Goal: Use online tool/utility: Utilize a website feature to perform a specific function

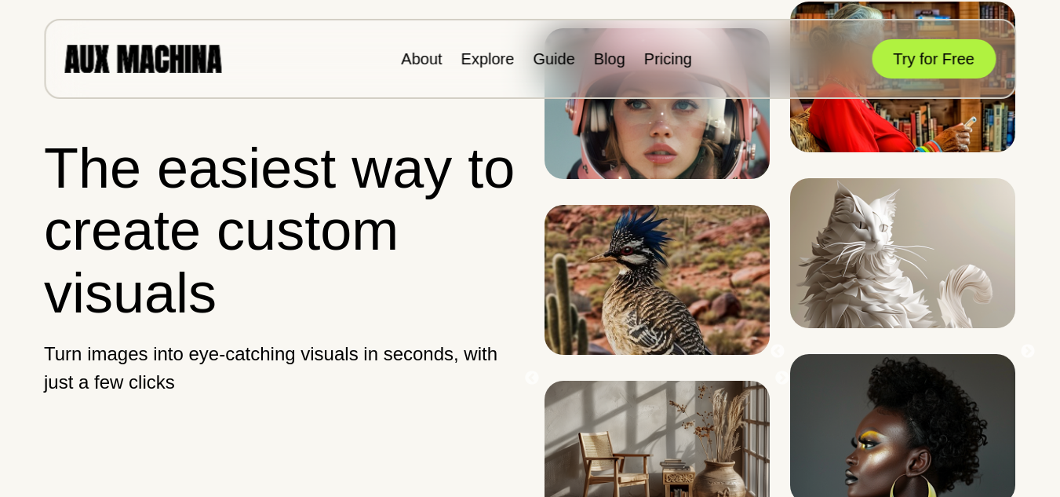
scroll to position [392, 0]
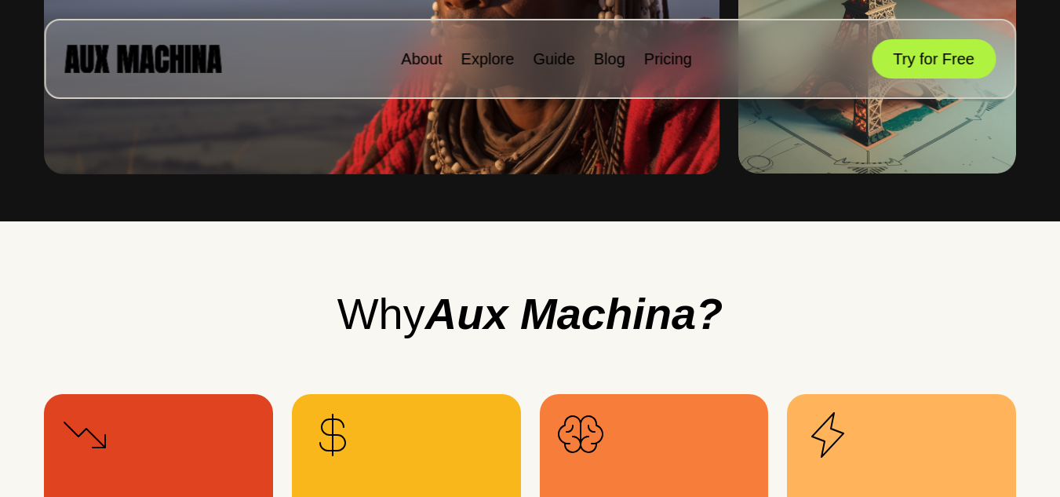
click at [935, 57] on button "Try for Free" at bounding box center [934, 58] width 124 height 39
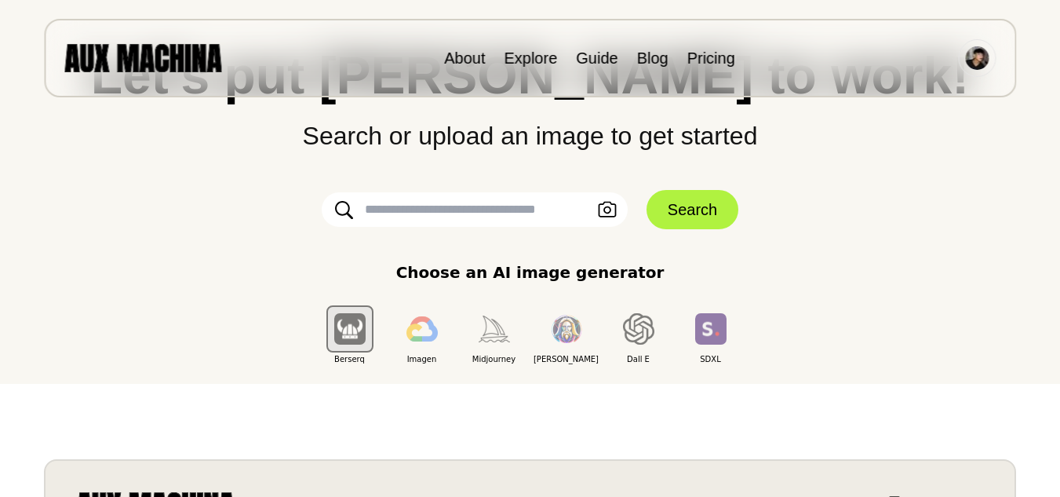
scroll to position [78, 0]
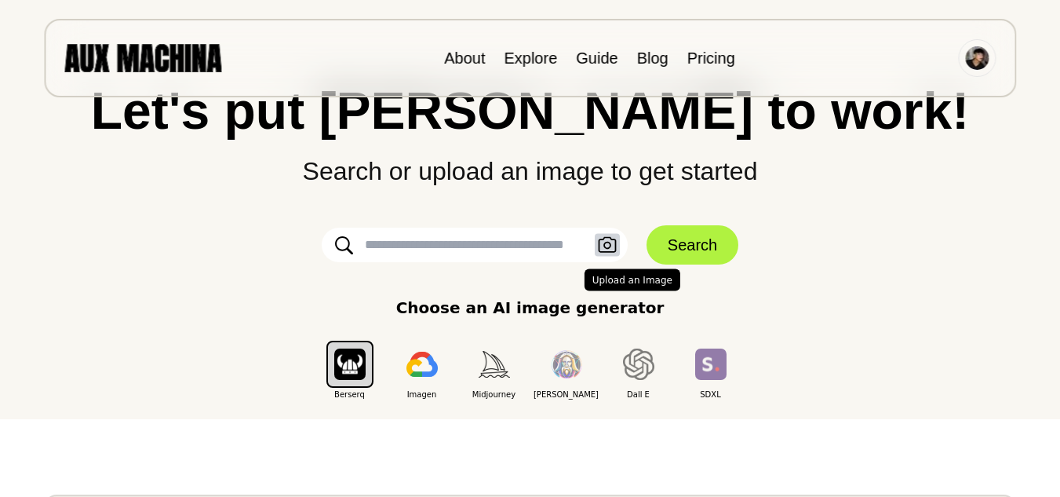
click at [608, 250] on icon "button" at bounding box center [607, 245] width 19 height 16
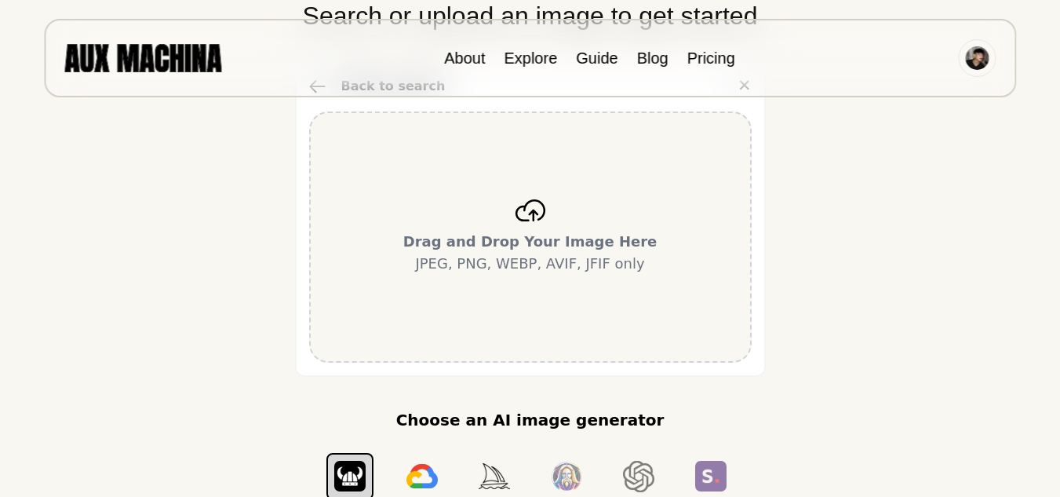
scroll to position [235, 0]
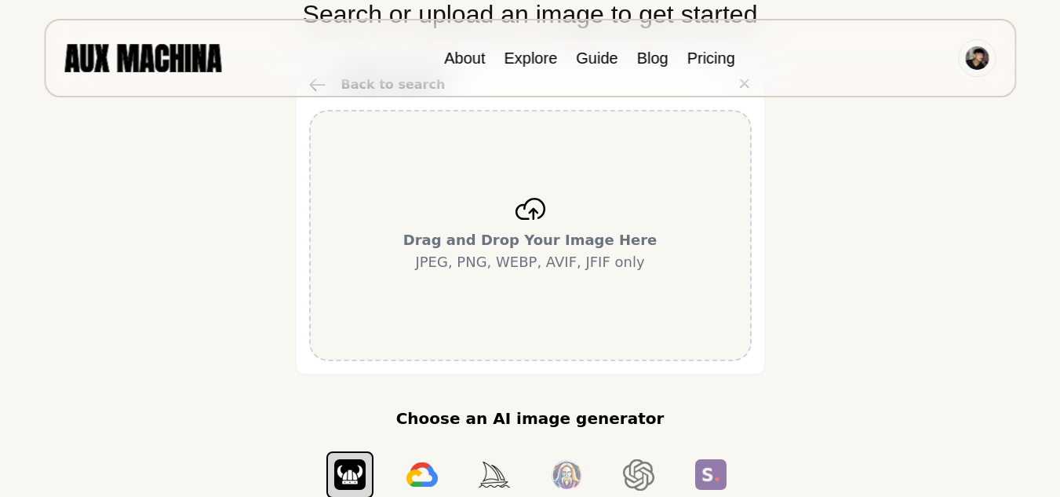
click at [565, 315] on div "Drag and Drop Your Image Here JPEG, PNG, WEBP, AVIF, JFIF only" at bounding box center [530, 235] width 443 height 251
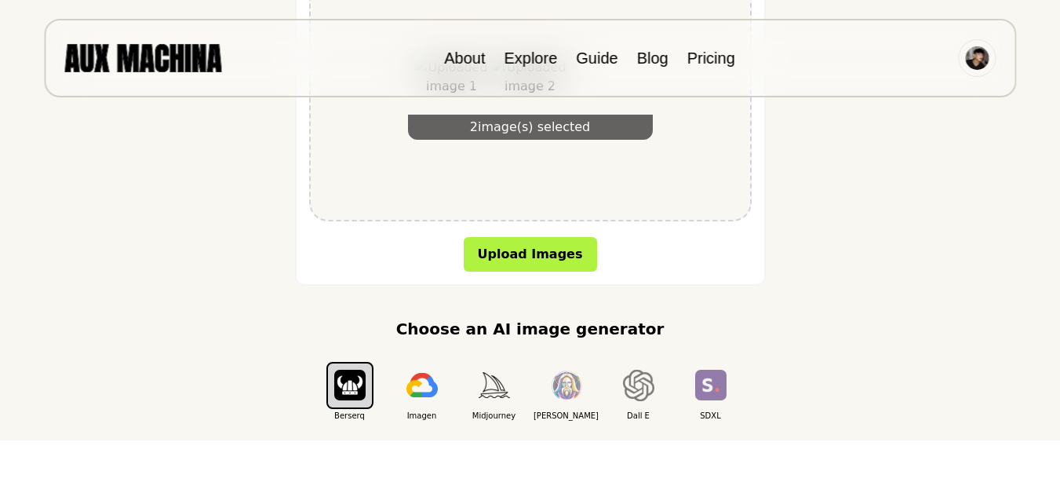
scroll to position [314, 0]
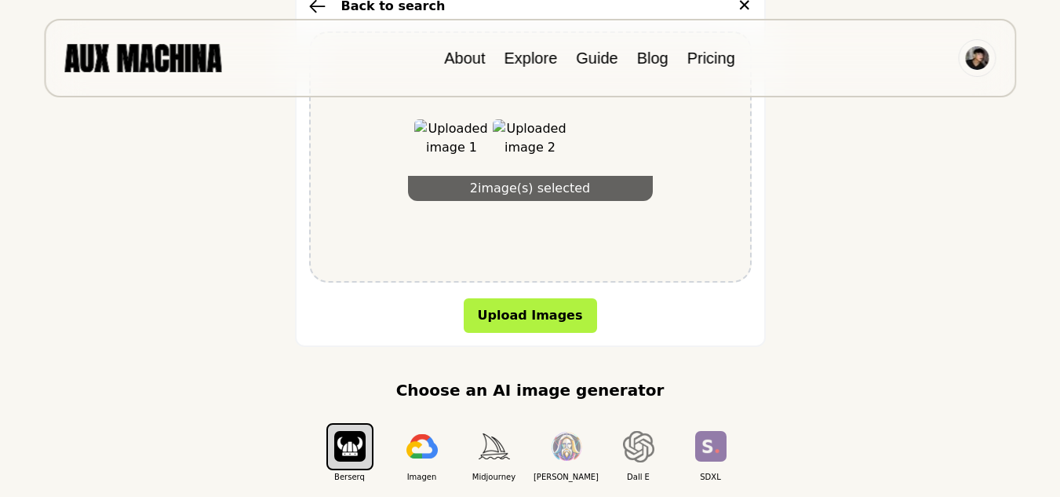
click at [584, 259] on div "2 image(s) selected" at bounding box center [530, 156] width 443 height 251
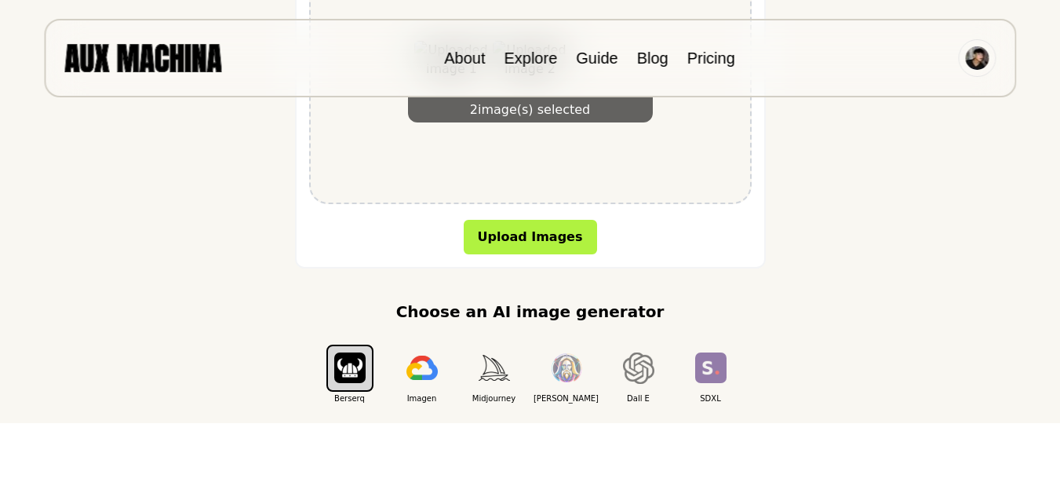
scroll to position [471, 0]
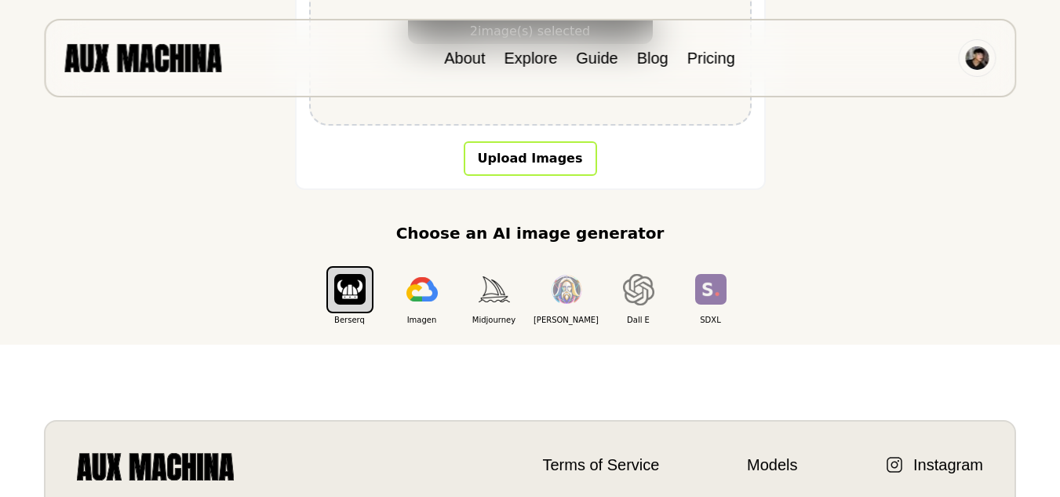
click at [527, 159] on button "Upload Images" at bounding box center [530, 158] width 133 height 35
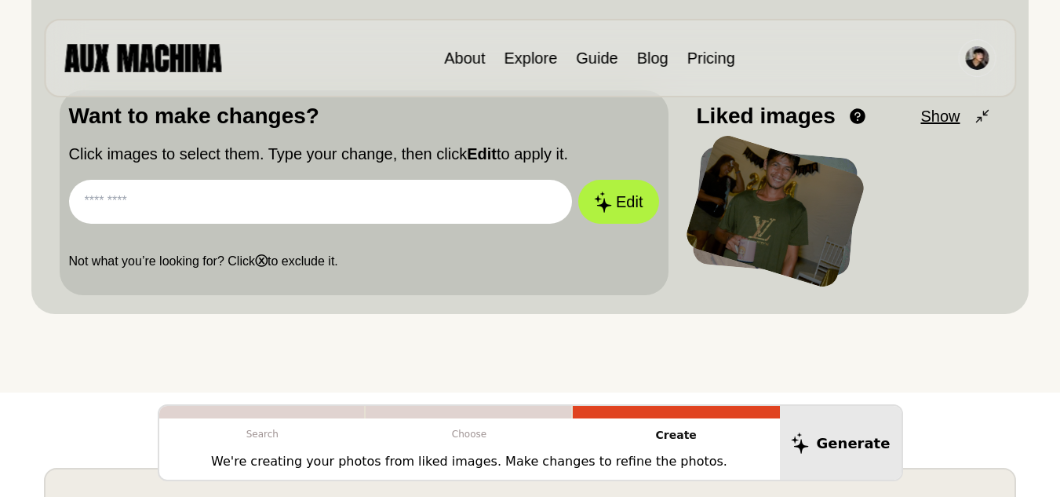
click at [452, 210] on input "text" at bounding box center [321, 202] width 504 height 44
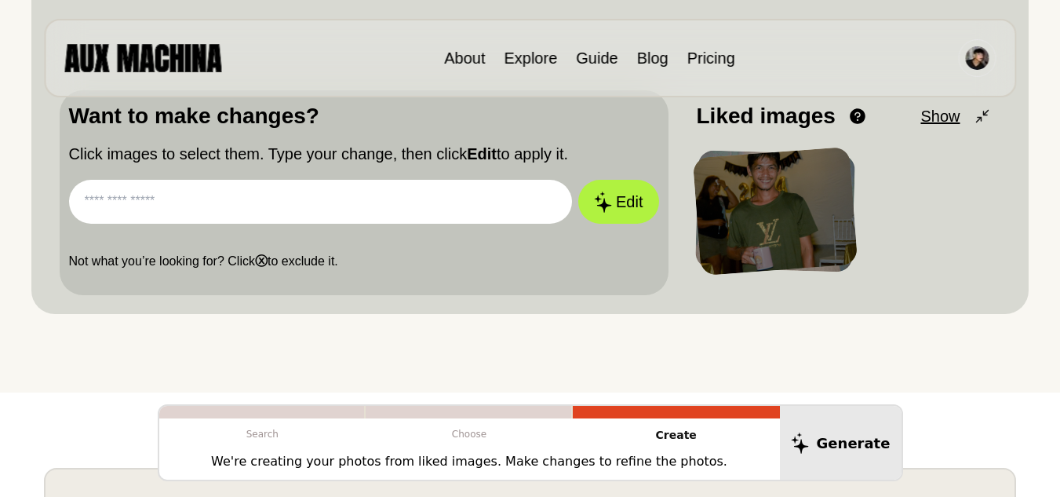
paste input "**********"
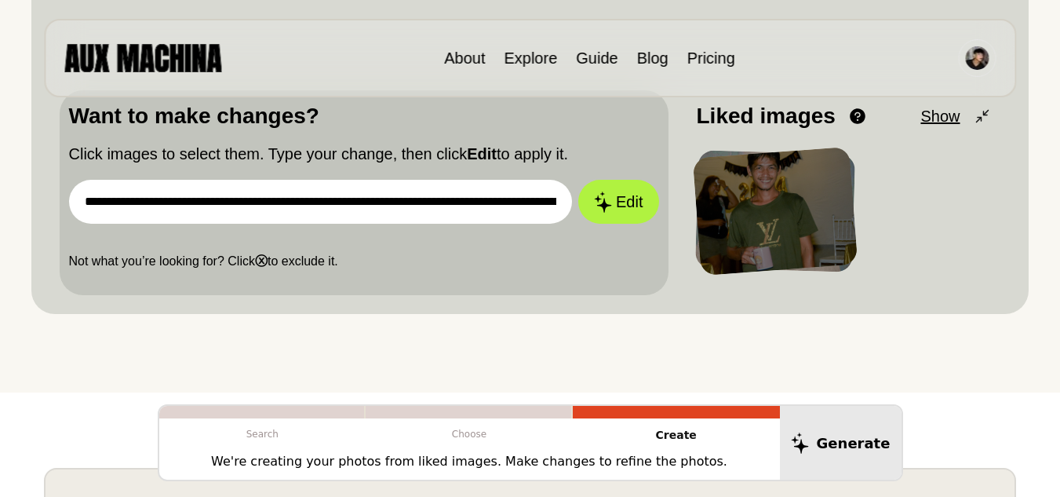
scroll to position [0, 2498]
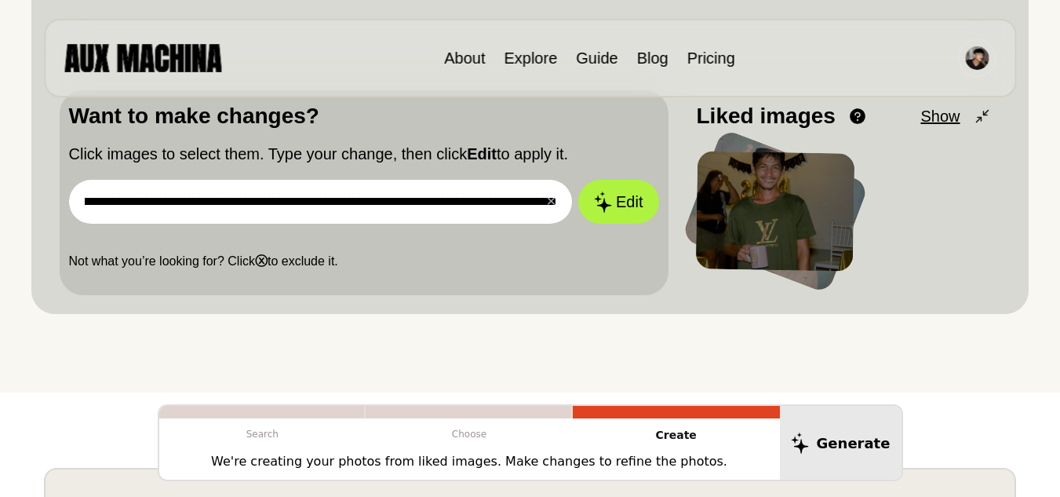
click at [385, 208] on input "**********" at bounding box center [321, 202] width 504 height 44
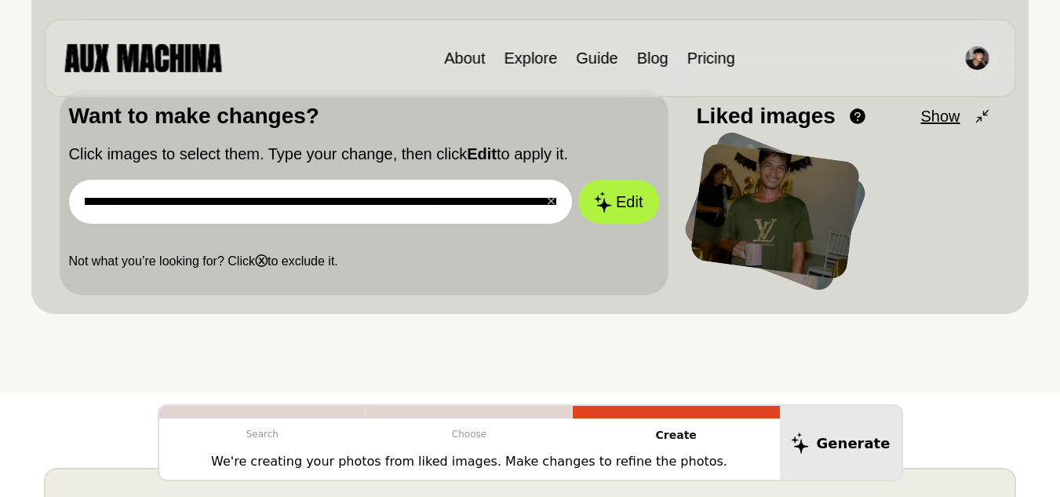
scroll to position [0, 0]
click at [194, 201] on input "**********" at bounding box center [321, 202] width 504 height 44
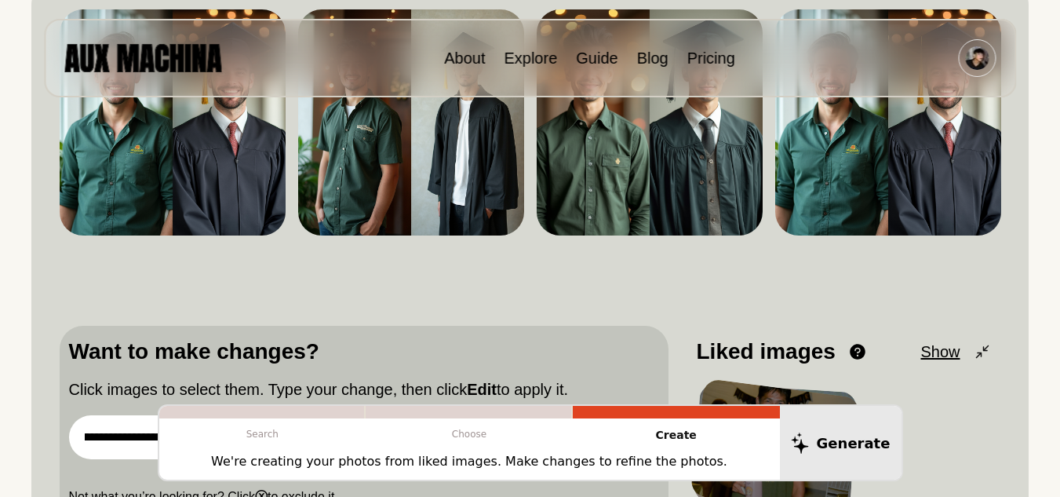
scroll to position [392, 0]
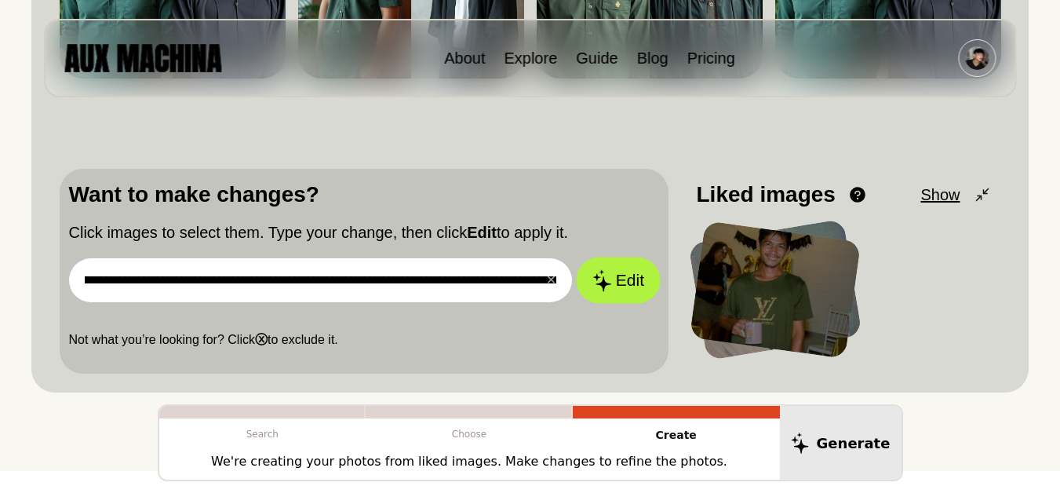
type input "**********"
click at [608, 265] on button "Edit" at bounding box center [618, 280] width 85 height 46
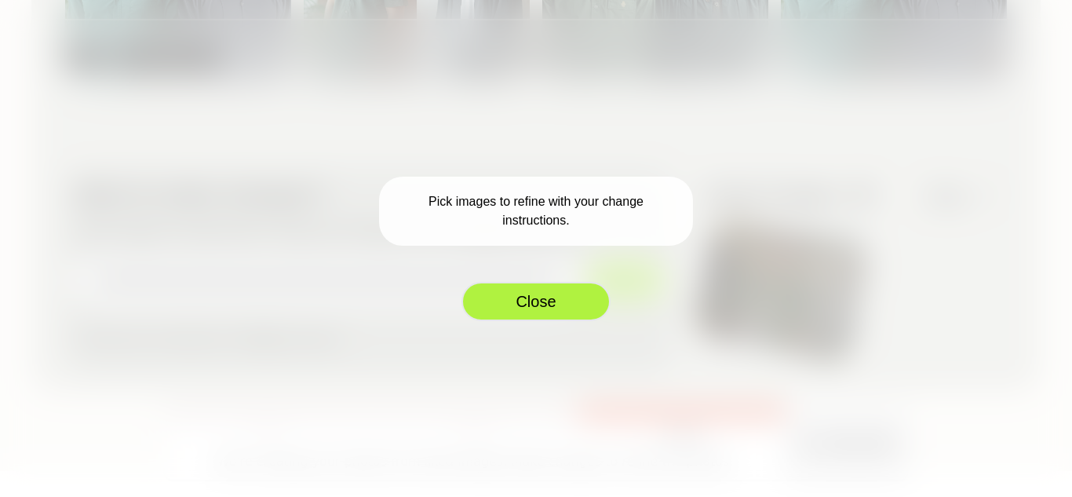
click at [538, 303] on button "Close" at bounding box center [536, 301] width 149 height 39
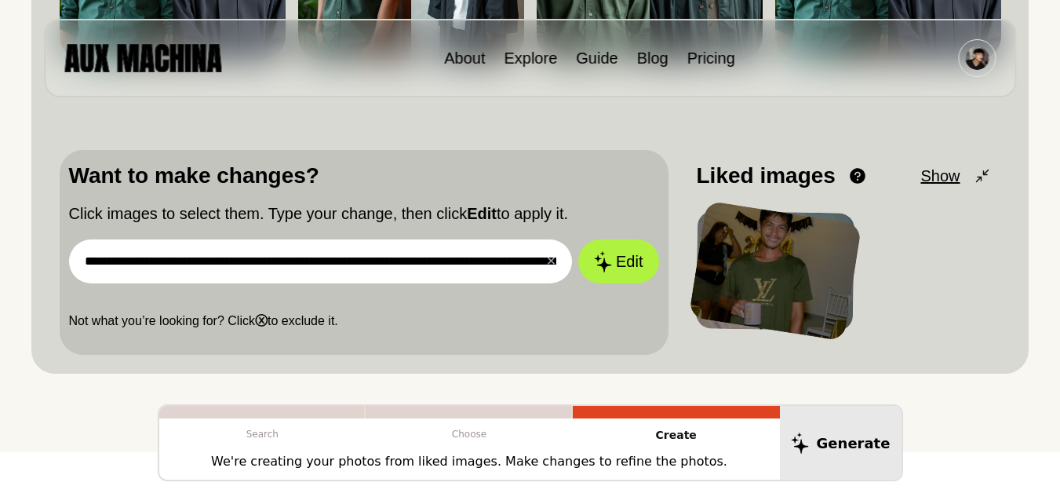
scroll to position [471, 0]
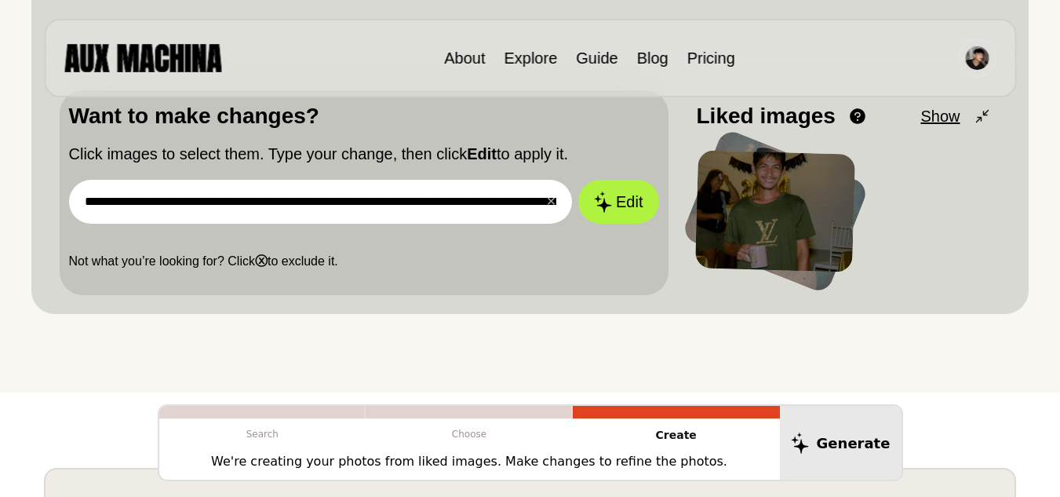
click at [755, 206] on div at bounding box center [775, 211] width 160 height 122
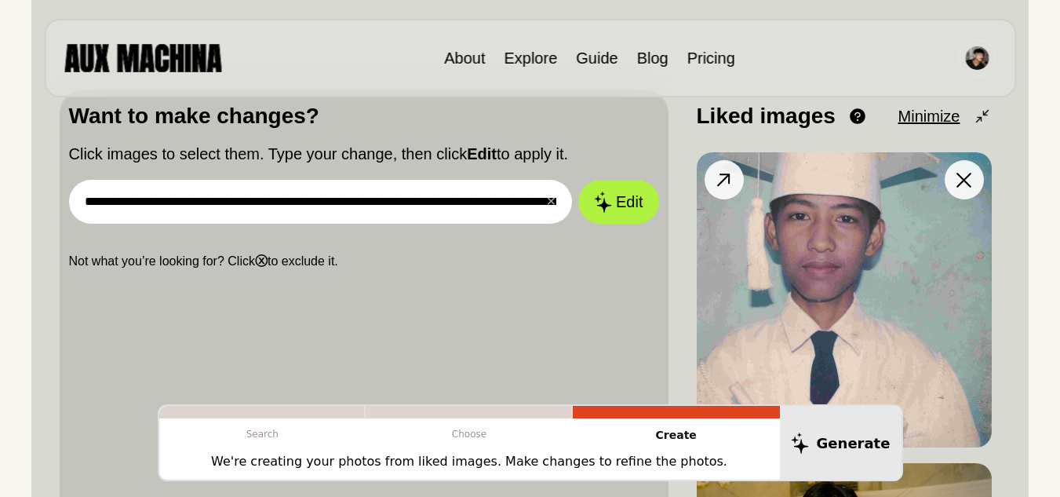
click at [819, 269] on img at bounding box center [844, 299] width 295 height 295
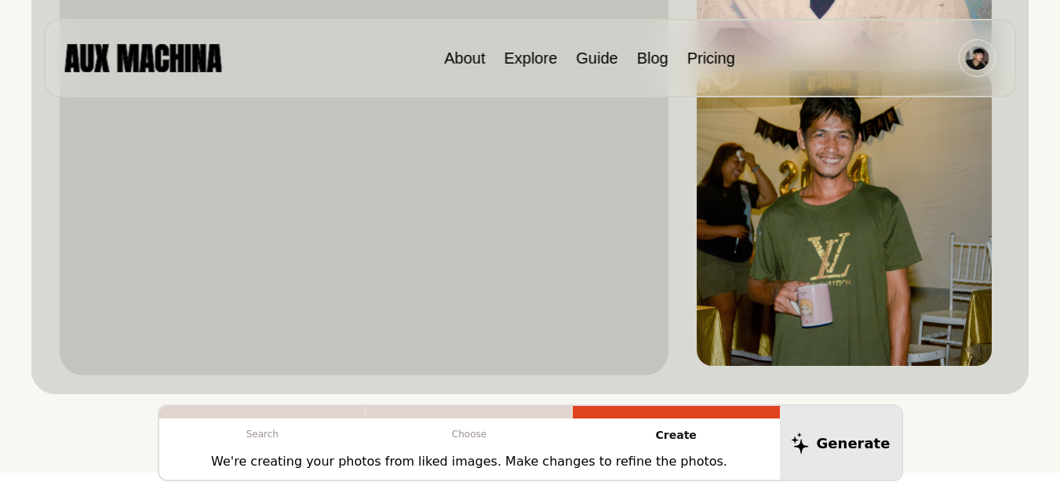
click at [819, 269] on img at bounding box center [844, 218] width 295 height 295
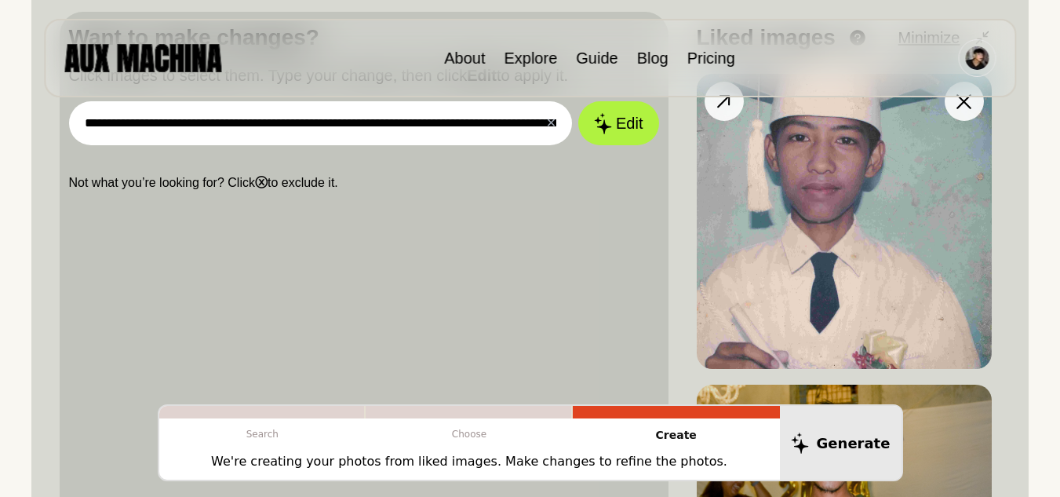
click at [811, 253] on img at bounding box center [844, 221] width 295 height 295
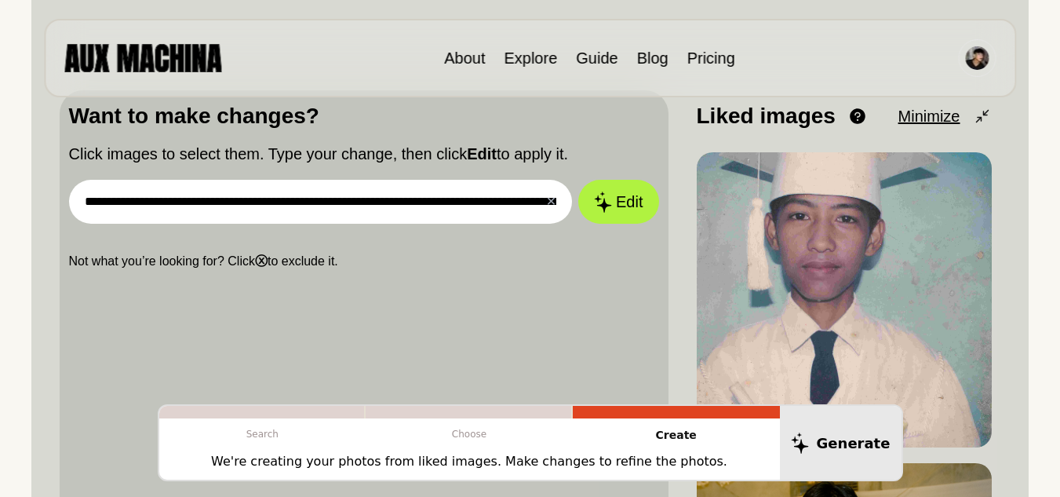
drag, startPoint x: 838, startPoint y: 280, endPoint x: 593, endPoint y: 178, distance: 265.3
click at [593, 178] on div "**********" at bounding box center [531, 428] width 942 height 677
click at [473, 266] on p "Not what you’re looking for? Click ⓧ to exclude it." at bounding box center [364, 261] width 590 height 19
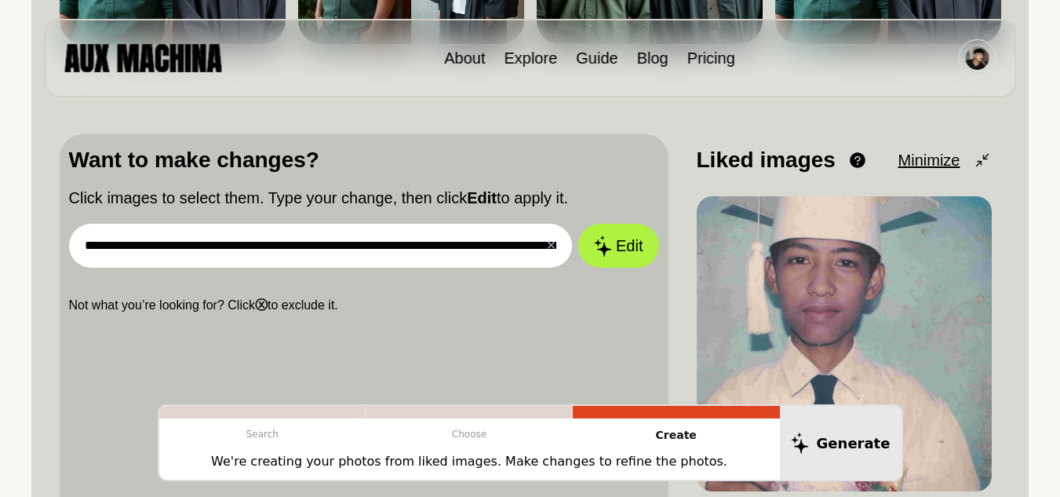
scroll to position [392, 0]
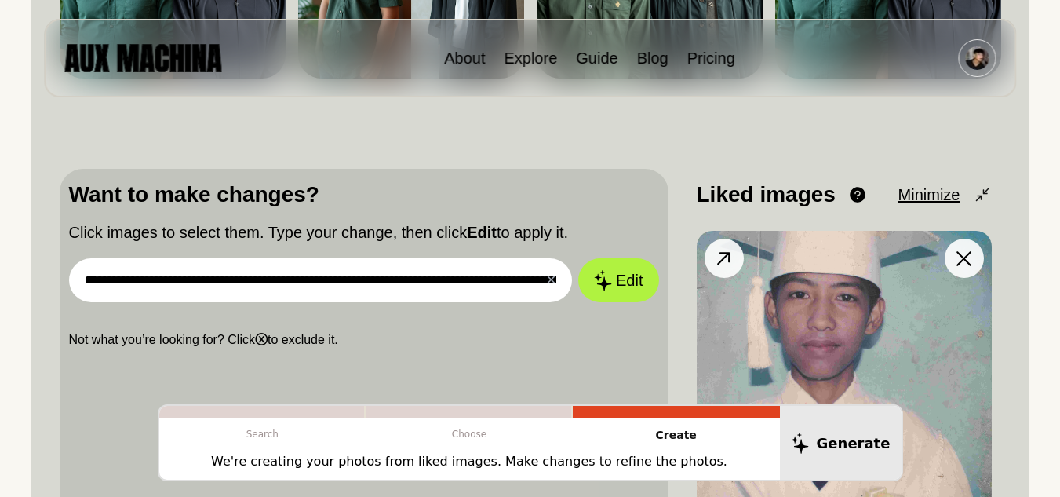
click at [779, 296] on img at bounding box center [844, 378] width 295 height 295
click at [780, 292] on img at bounding box center [844, 378] width 295 height 295
click at [780, 290] on img at bounding box center [844, 378] width 295 height 295
drag, startPoint x: 770, startPoint y: 322, endPoint x: 685, endPoint y: 228, distance: 126.1
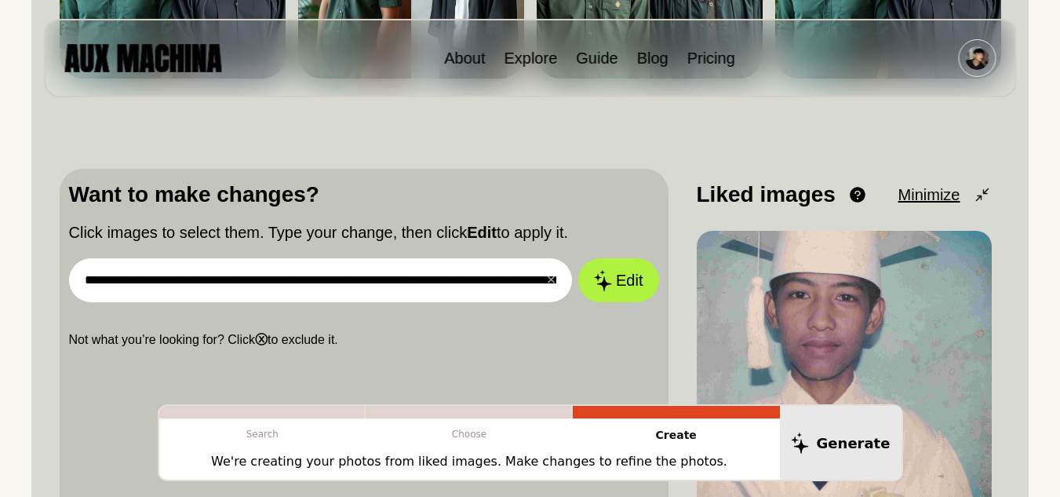
click at [897, 286] on img at bounding box center [844, 378] width 295 height 295
click at [727, 262] on icon at bounding box center [724, 258] width 23 height 23
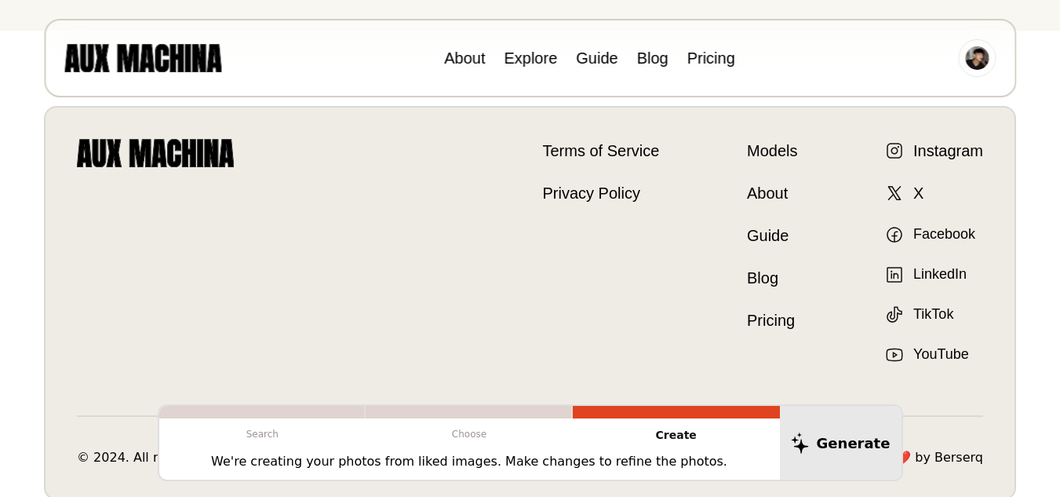
scroll to position [172, 0]
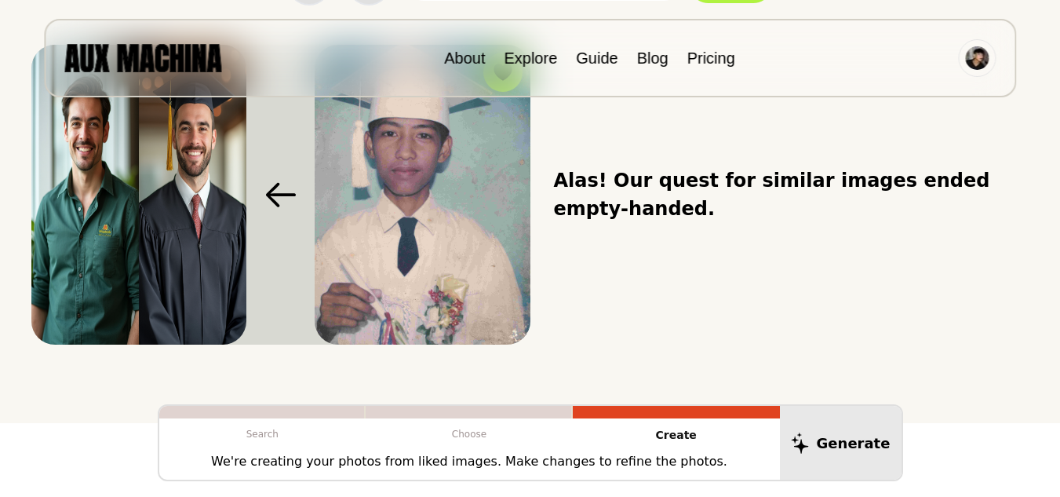
click at [677, 208] on span "Alas! Our quest for similar images ended empty-handed." at bounding box center [792, 194] width 476 height 57
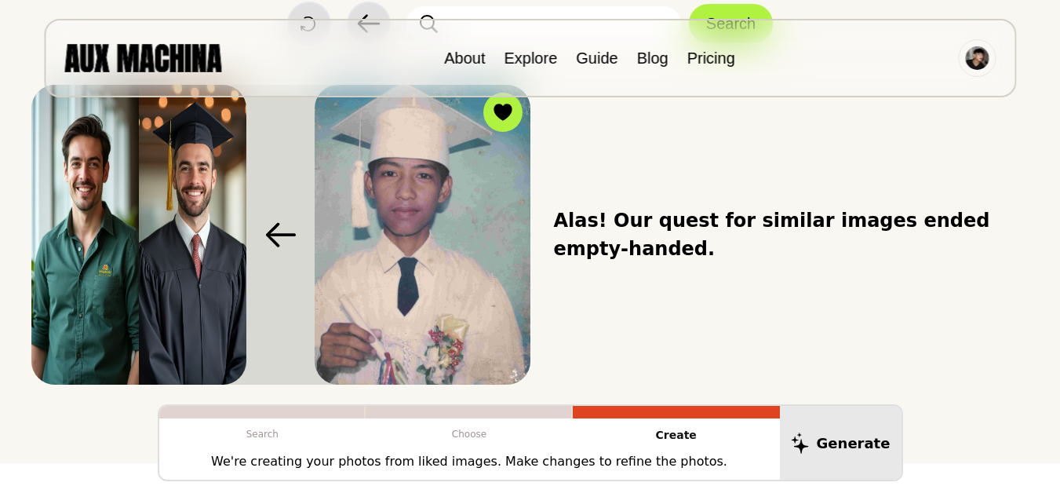
scroll to position [93, 0]
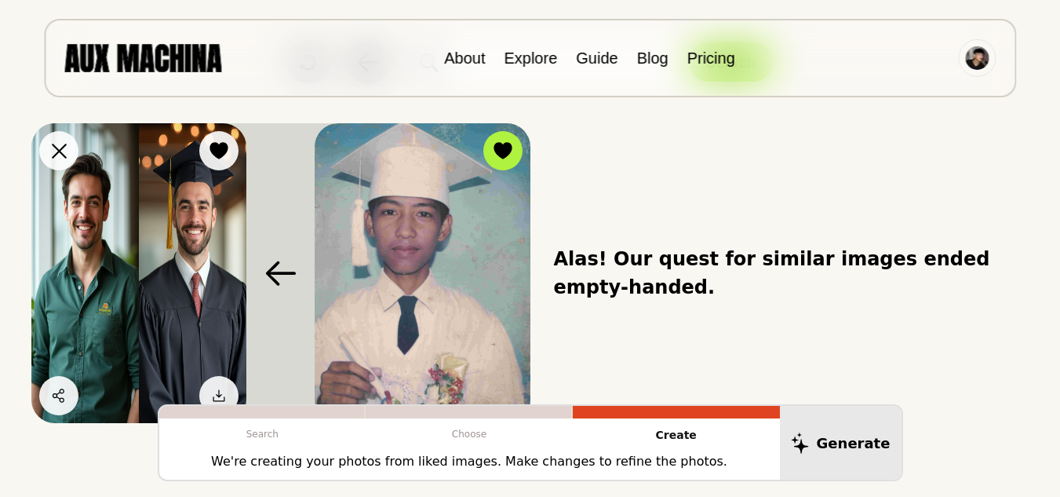
click at [186, 254] on img at bounding box center [138, 273] width 215 height 300
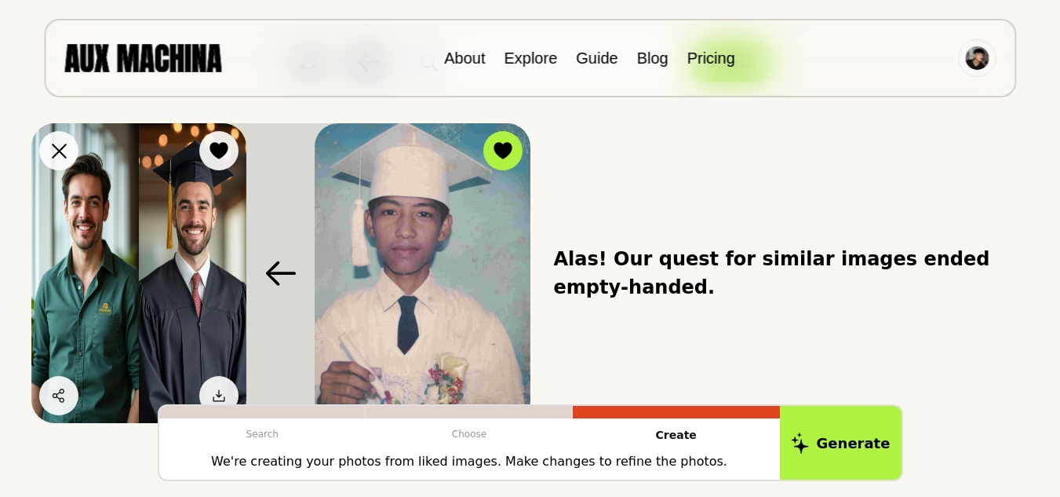
click at [67, 139] on div at bounding box center [59, 151] width 24 height 24
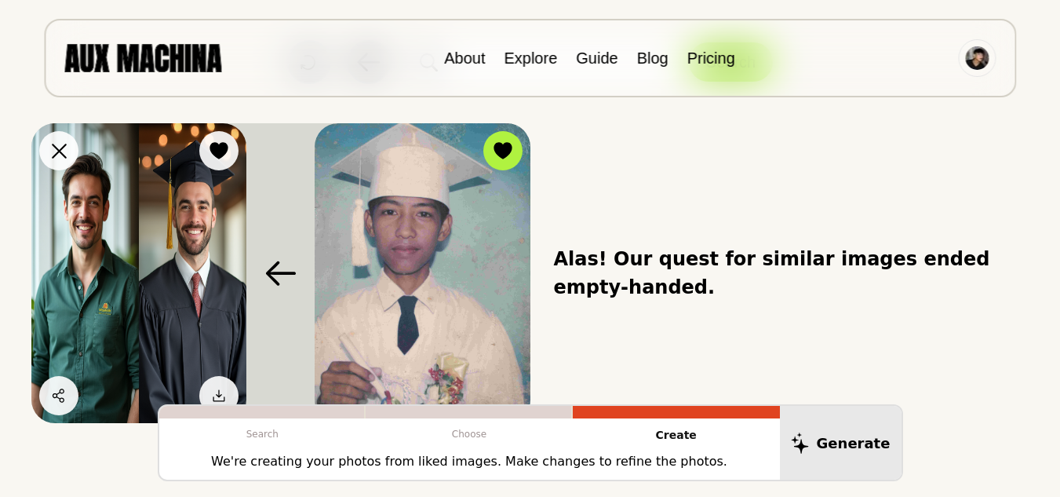
click at [66, 158] on icon at bounding box center [59, 151] width 15 height 15
click at [65, 149] on icon at bounding box center [59, 151] width 15 height 15
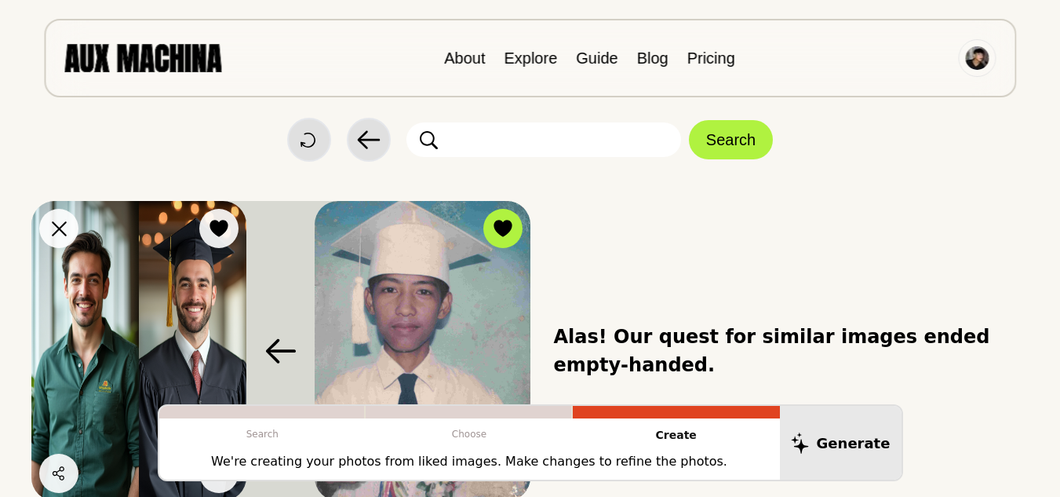
scroll to position [15, 0]
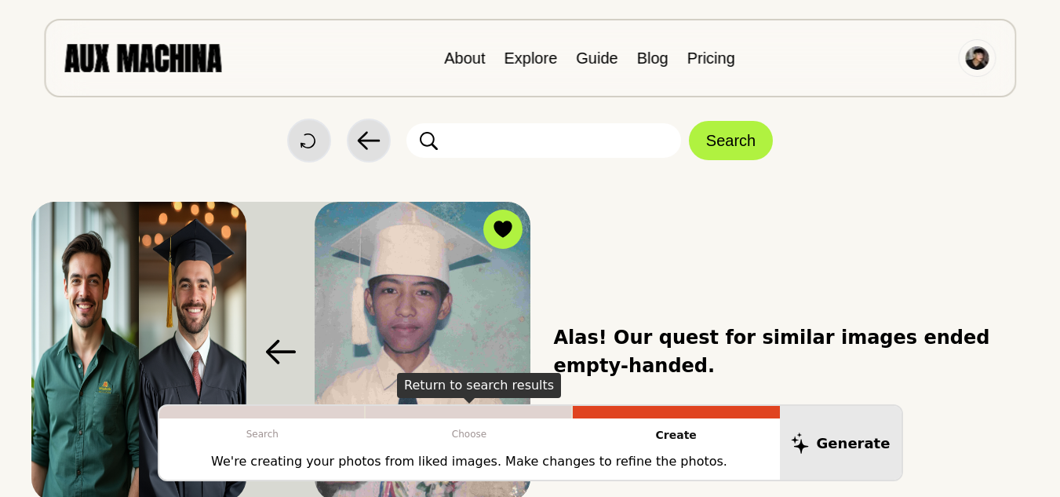
click at [534, 425] on p "Choose" at bounding box center [469, 433] width 207 height 31
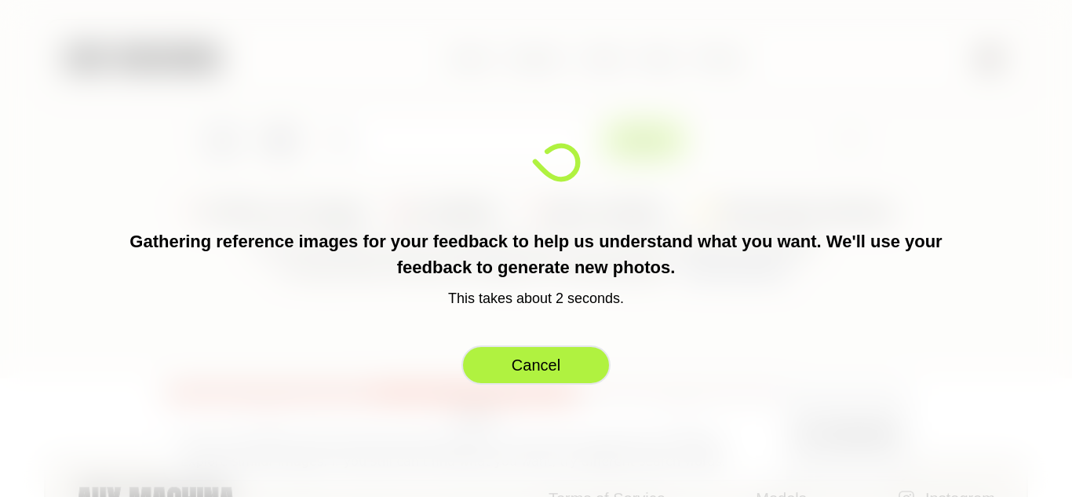
click at [527, 374] on button "Cancel" at bounding box center [536, 364] width 149 height 39
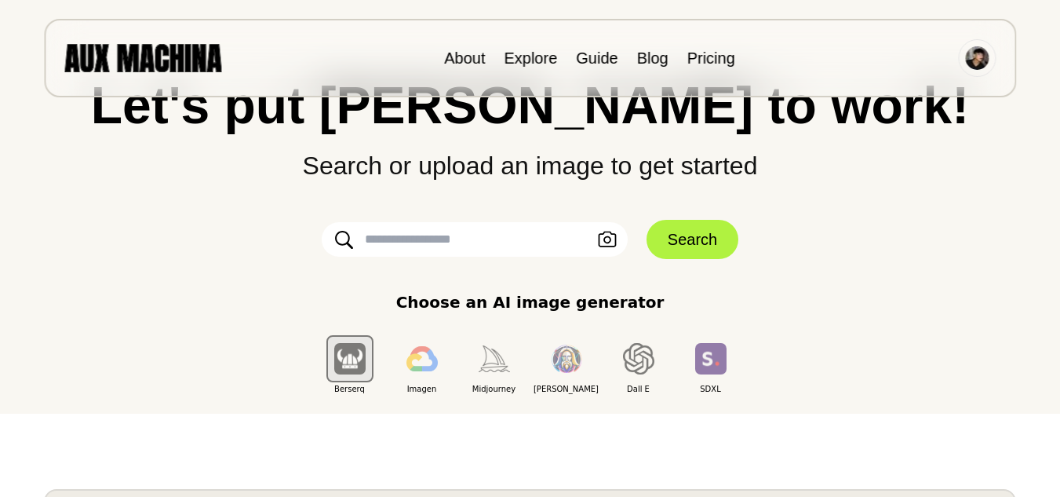
scroll to position [172, 0]
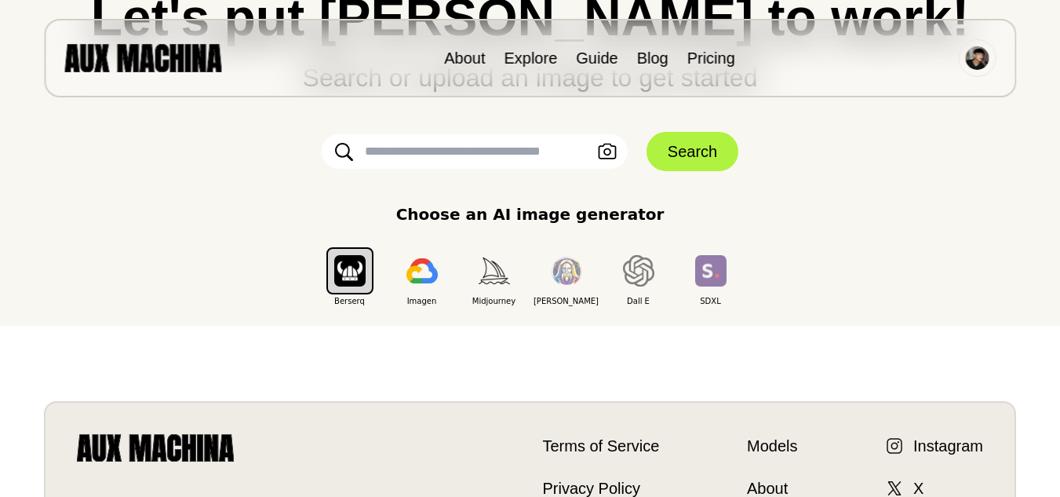
click at [472, 158] on input "text" at bounding box center [475, 151] width 306 height 35
click at [602, 151] on icon "button" at bounding box center [607, 152] width 19 height 16
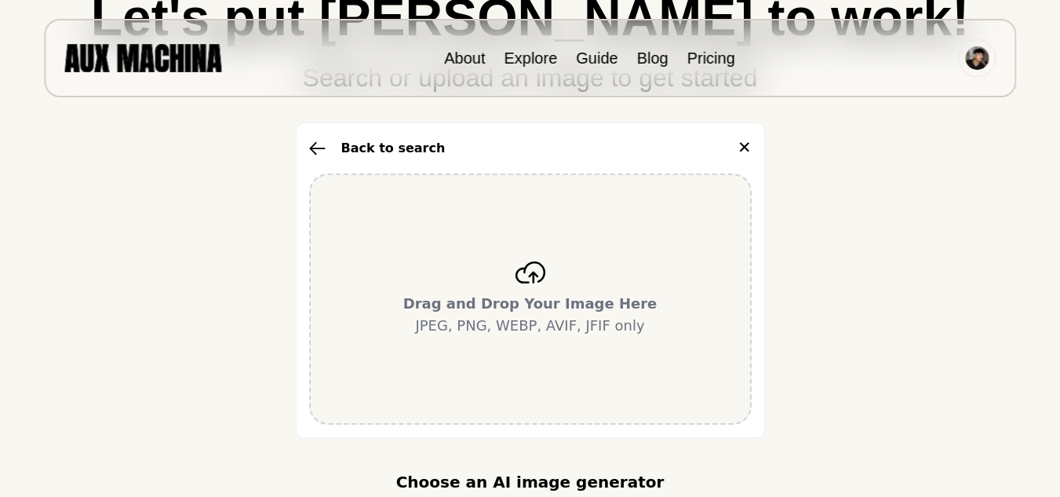
click at [314, 150] on icon "button" at bounding box center [317, 148] width 16 height 14
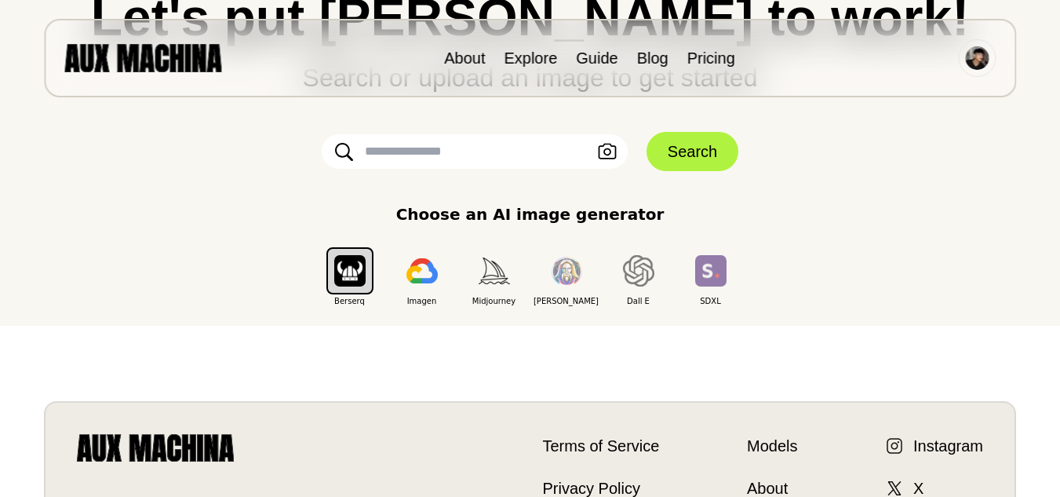
click at [405, 163] on input "text" at bounding box center [475, 151] width 306 height 35
paste input "**********"
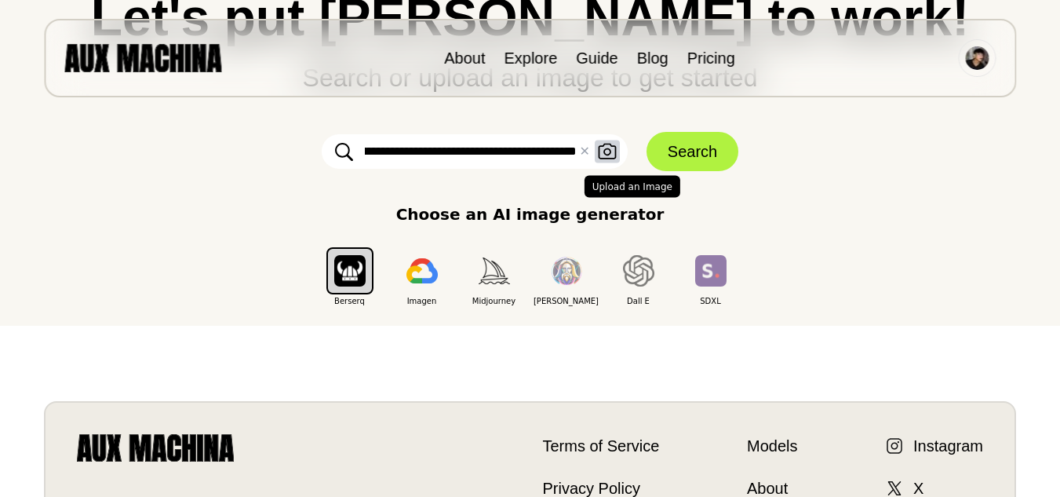
type input "**********"
click at [618, 157] on button "Upload an Image" at bounding box center [607, 152] width 25 height 23
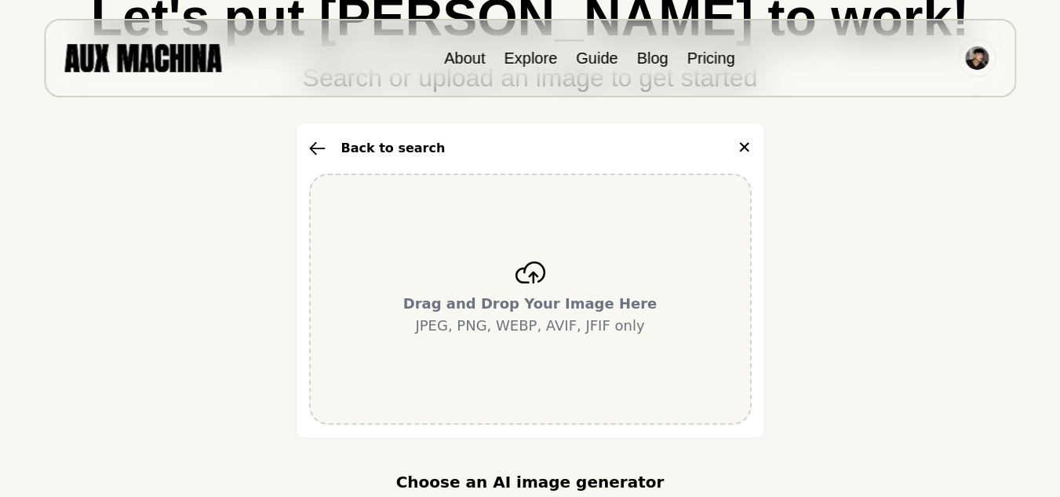
click at [545, 275] on icon at bounding box center [530, 272] width 30 height 22
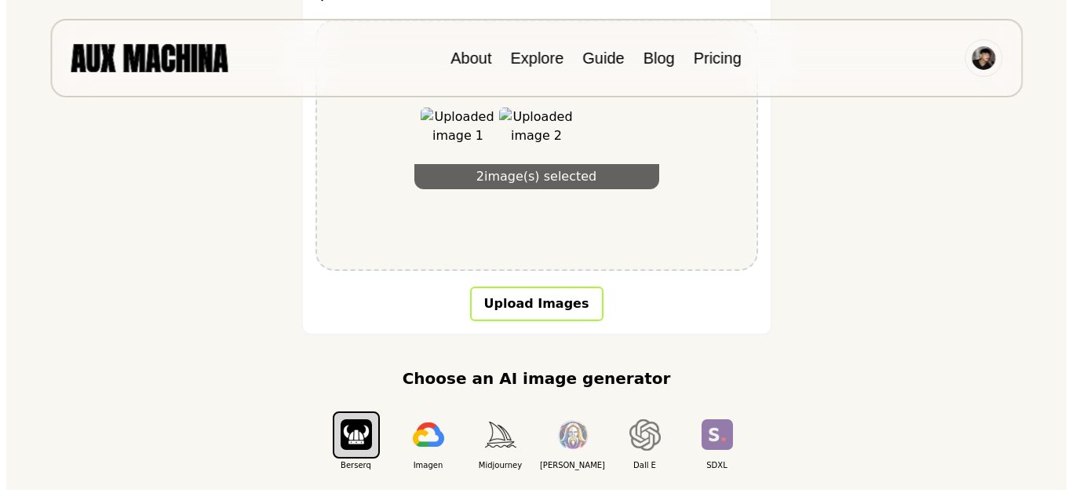
scroll to position [329, 0]
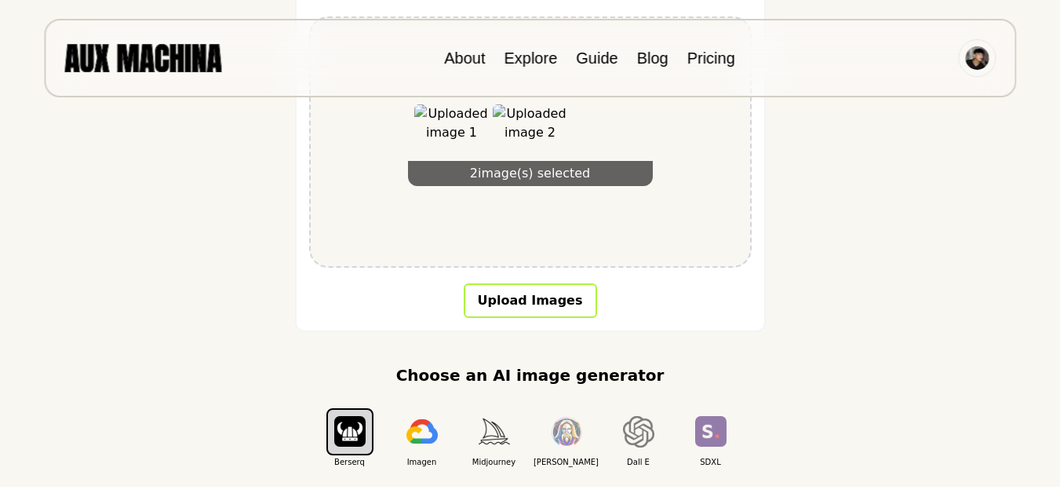
click at [533, 301] on button "Upload Images" at bounding box center [530, 300] width 133 height 35
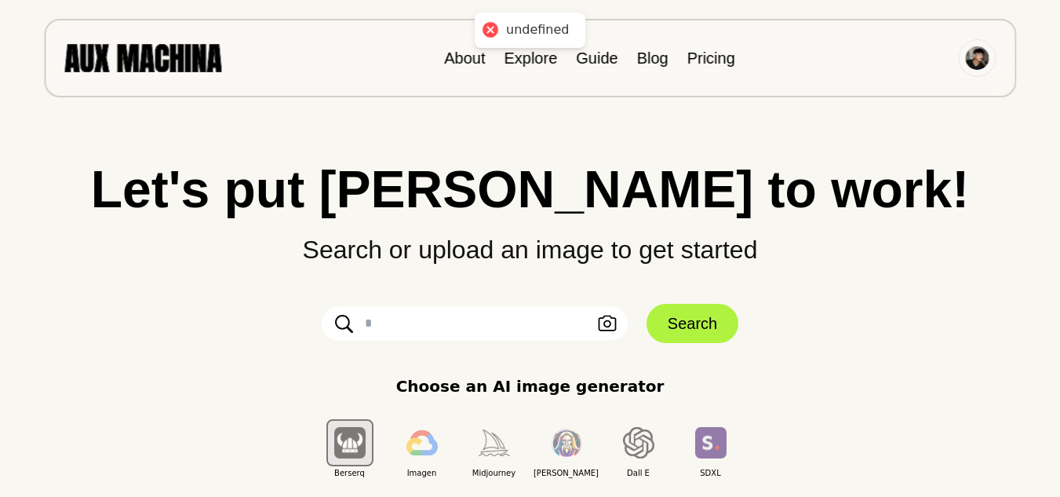
click at [525, 68] on li "Explore" at bounding box center [530, 58] width 53 height 24
click at [520, 60] on link "Explore" at bounding box center [530, 57] width 53 height 17
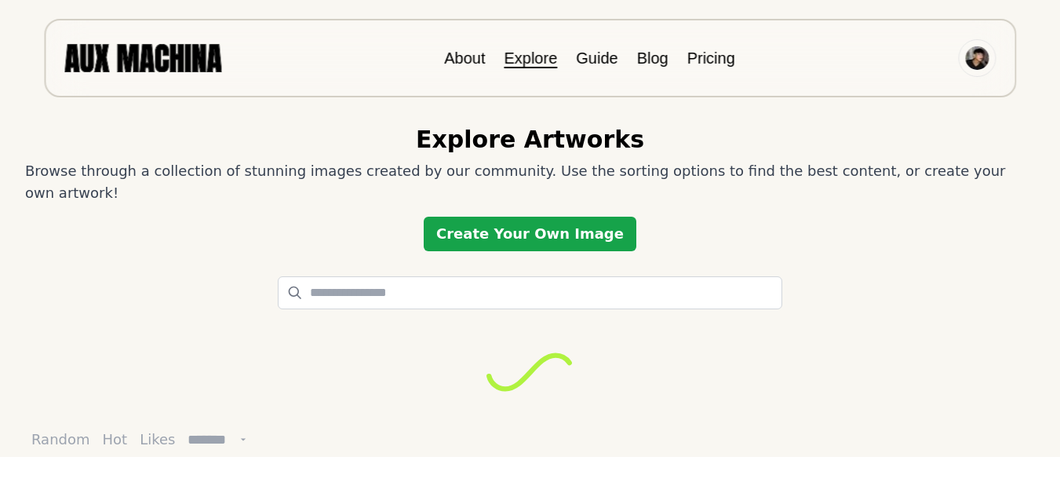
click at [535, 217] on link "Create Your Own Image" at bounding box center [530, 234] width 213 height 35
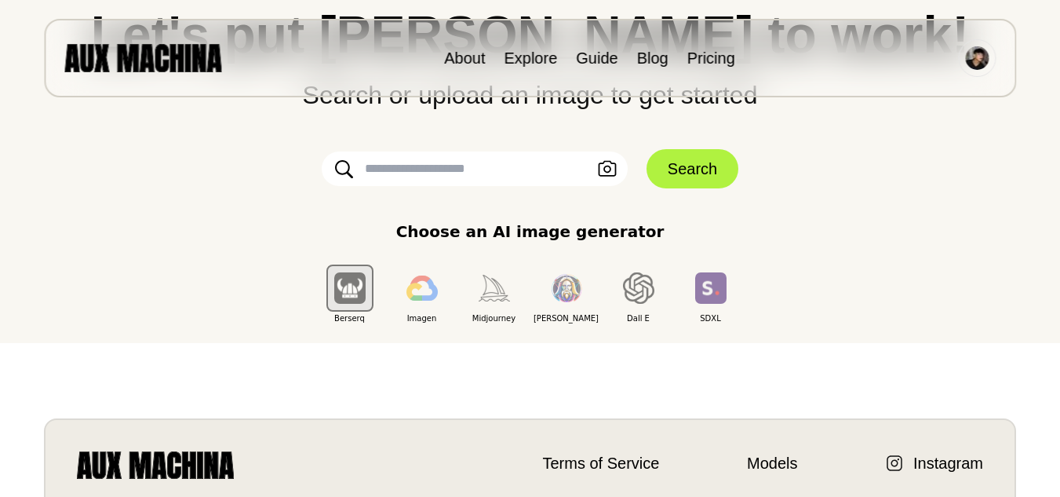
scroll to position [78, 0]
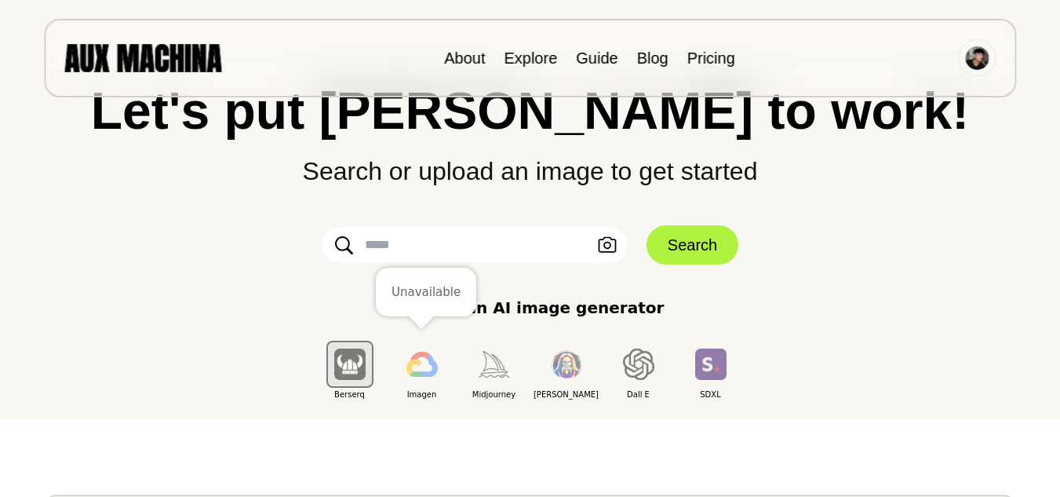
click at [411, 372] on img "button" at bounding box center [422, 364] width 31 height 25
click at [352, 372] on img "button" at bounding box center [349, 364] width 31 height 31
click at [395, 363] on div "Imagen" at bounding box center [422, 364] width 72 height 72
click at [412, 364] on img "button" at bounding box center [422, 364] width 31 height 25
click at [498, 363] on img "button" at bounding box center [494, 364] width 31 height 26
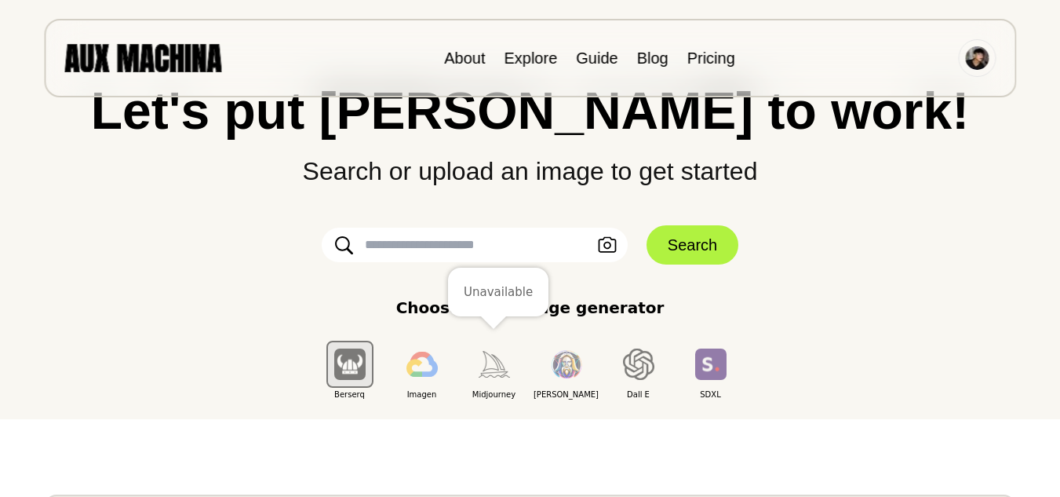
click at [582, 367] on img "button" at bounding box center [566, 364] width 31 height 29
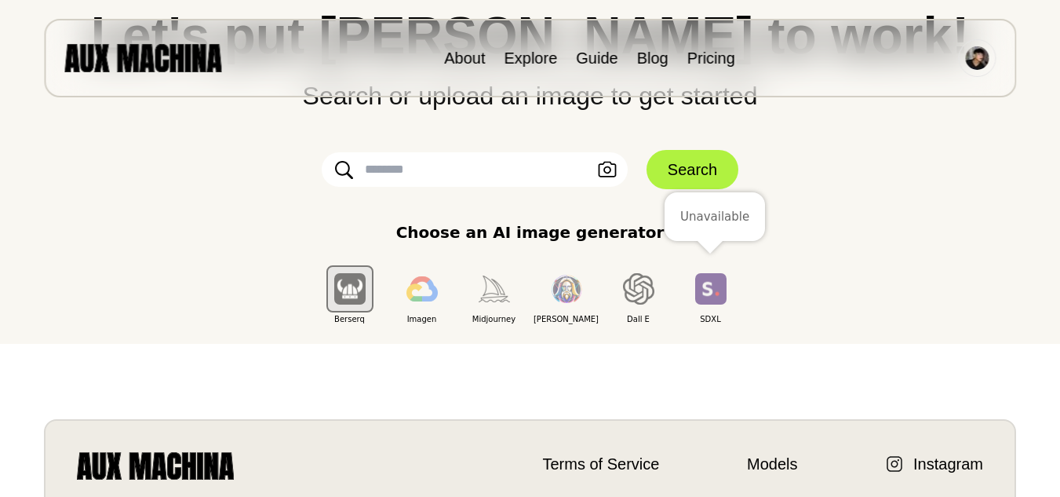
scroll to position [546, 0]
